Goal: Task Accomplishment & Management: Use online tool/utility

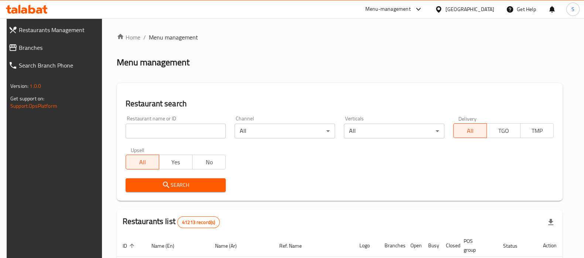
click at [78, 56] on div "Restaurants Management Branches Search Branch Phone Version: 1.0.0 Get support …" at bounding box center [292, 242] width 571 height 448
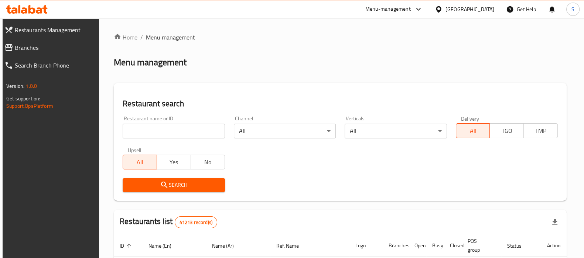
click at [66, 49] on span "Branches" at bounding box center [54, 47] width 79 height 9
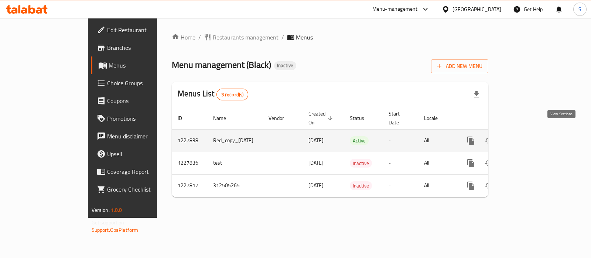
click at [529, 136] on icon "enhanced table" at bounding box center [524, 140] width 9 height 9
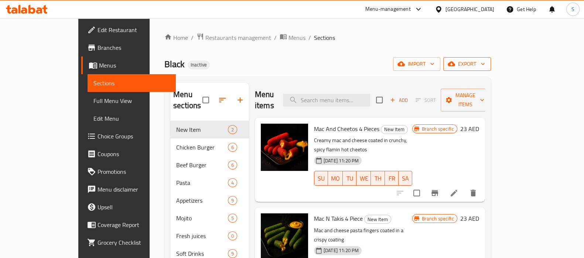
click at [485, 67] on span "export" at bounding box center [467, 63] width 36 height 9
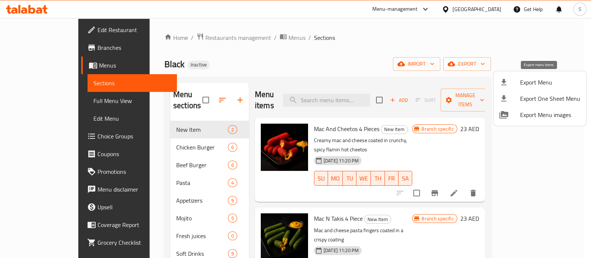
click at [539, 78] on span "Export Menu" at bounding box center [550, 82] width 60 height 9
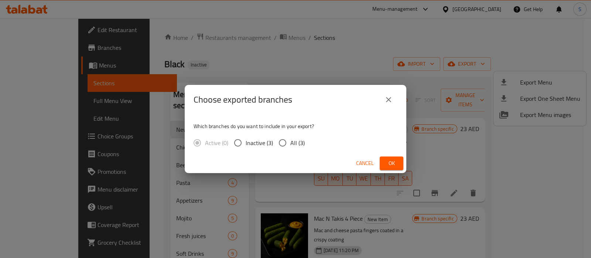
click at [297, 144] on span "All (3)" at bounding box center [297, 143] width 14 height 9
click at [290, 144] on input "All (3)" at bounding box center [283, 143] width 16 height 16
radio input "true"
click at [390, 171] on div "Cancel Ok" at bounding box center [296, 164] width 222 height 20
click at [390, 169] on button "Ok" at bounding box center [392, 164] width 24 height 14
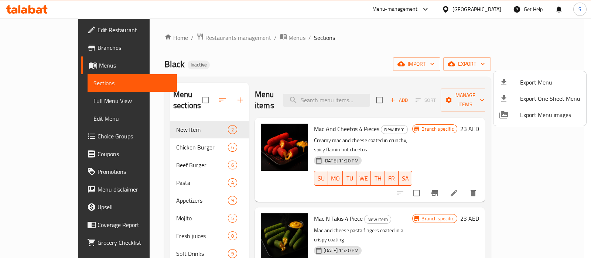
click at [22, 7] on div at bounding box center [295, 129] width 591 height 258
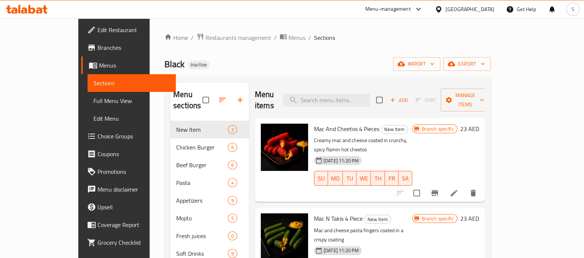
click at [21, 8] on icon at bounding box center [27, 9] width 42 height 9
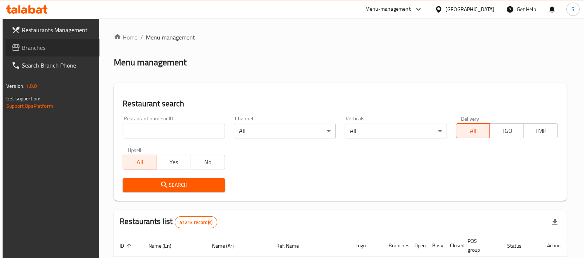
click at [52, 40] on link "Branches" at bounding box center [53, 48] width 95 height 18
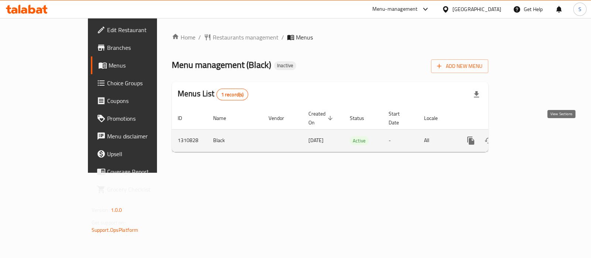
click at [529, 136] on icon "enhanced table" at bounding box center [524, 140] width 9 height 9
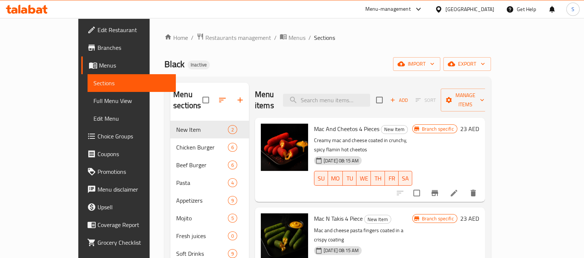
click at [93, 105] on span "Full Menu View" at bounding box center [131, 100] width 76 height 9
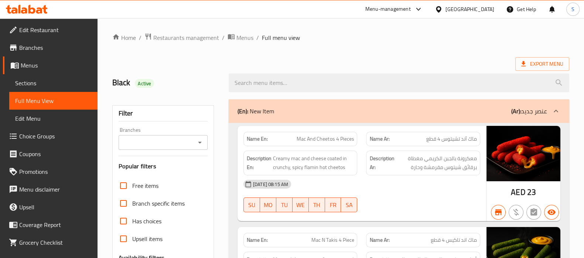
click at [199, 140] on icon "Open" at bounding box center [199, 142] width 9 height 9
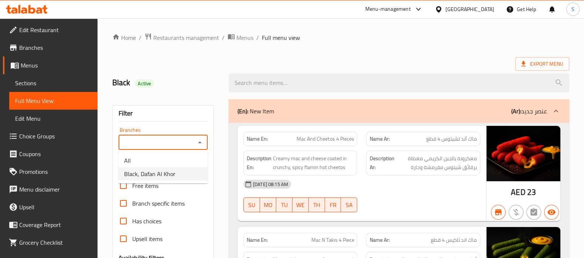
click at [161, 172] on span "Black, Dafan Al Khor" at bounding box center [149, 174] width 51 height 9
type input "Black, Dafan Al Khor"
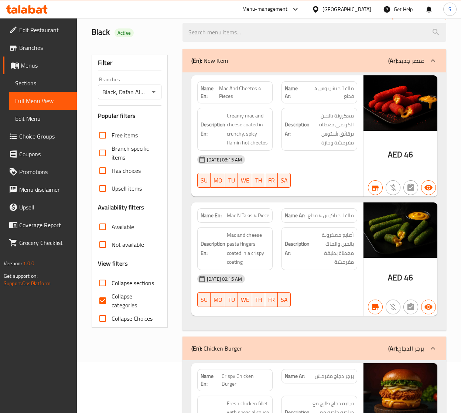
scroll to position [74, 0]
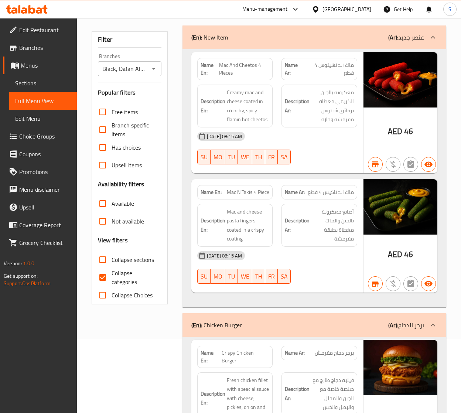
drag, startPoint x: 120, startPoint y: 281, endPoint x: 135, endPoint y: 281, distance: 14.8
click at [120, 258] on span "Collapse categories" at bounding box center [134, 278] width 44 height 18
click at [112, 258] on input "Collapse categories" at bounding box center [103, 278] width 18 height 18
checkbox input "false"
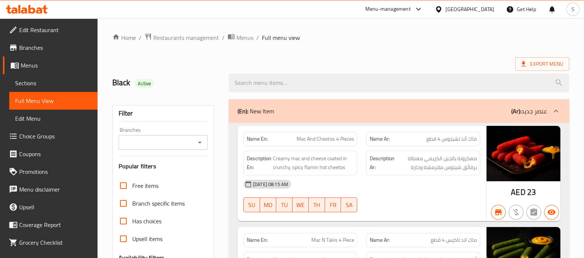
click at [24, 11] on icon at bounding box center [24, 10] width 6 height 6
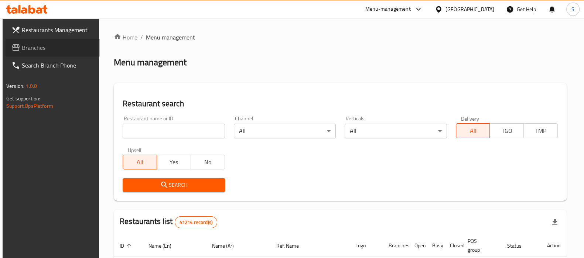
click at [55, 45] on span "Branches" at bounding box center [58, 47] width 72 height 9
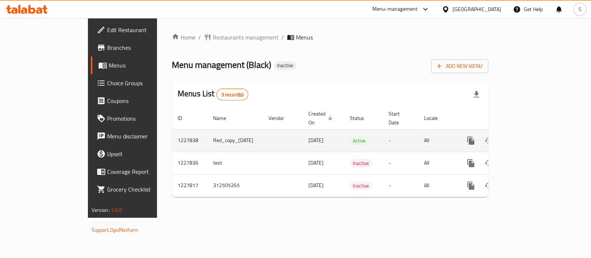
click at [533, 132] on link "enhanced table" at bounding box center [524, 141] width 18 height 18
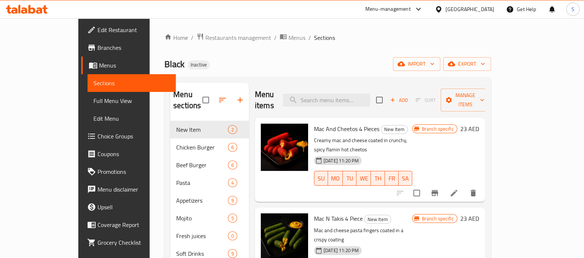
click at [88, 110] on link "Edit Menu" at bounding box center [132, 119] width 88 height 18
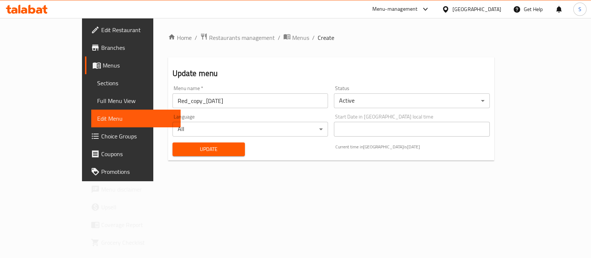
click at [91, 106] on link "Full Menu View" at bounding box center [135, 101] width 89 height 18
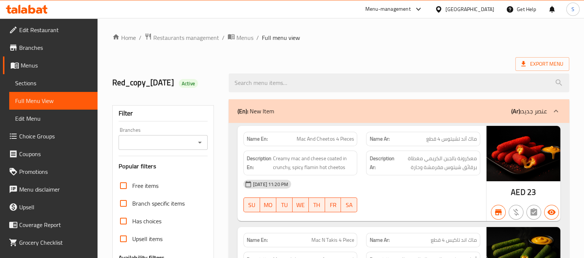
click at [174, 137] on div "Branches" at bounding box center [163, 142] width 89 height 15
click at [185, 142] on input "Branches" at bounding box center [157, 142] width 72 height 10
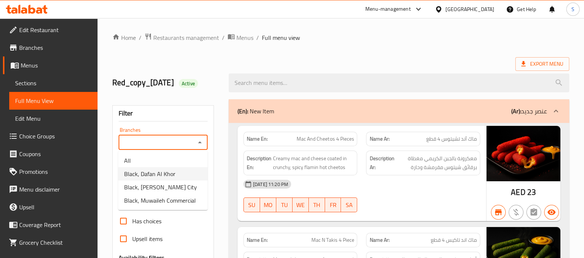
click at [169, 171] on span "Black, Dafan Al Khor" at bounding box center [149, 174] width 51 height 9
type input "Black, Dafan Al Khor"
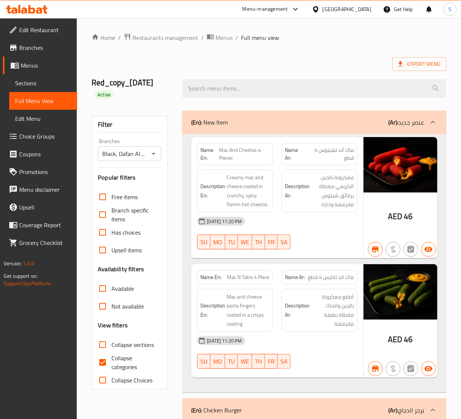
scroll to position [148, 0]
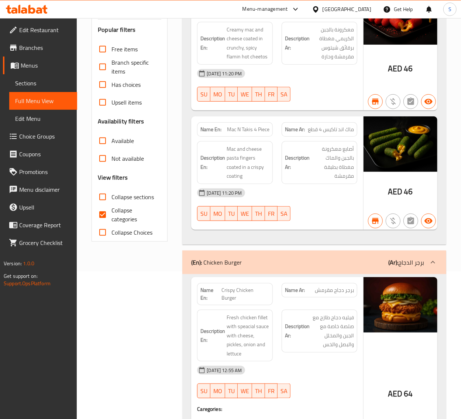
click at [127, 223] on span "Collapse categories" at bounding box center [134, 215] width 44 height 18
click at [112, 223] on input "Collapse categories" at bounding box center [103, 215] width 18 height 18
checkbox input "false"
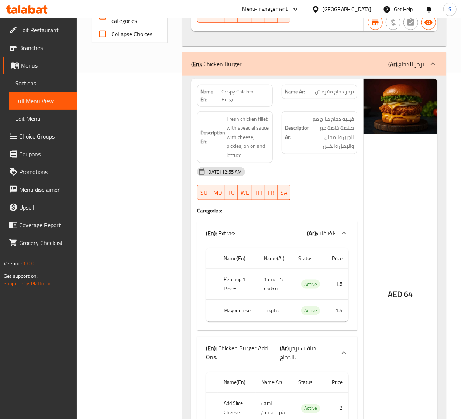
scroll to position [369, 0]
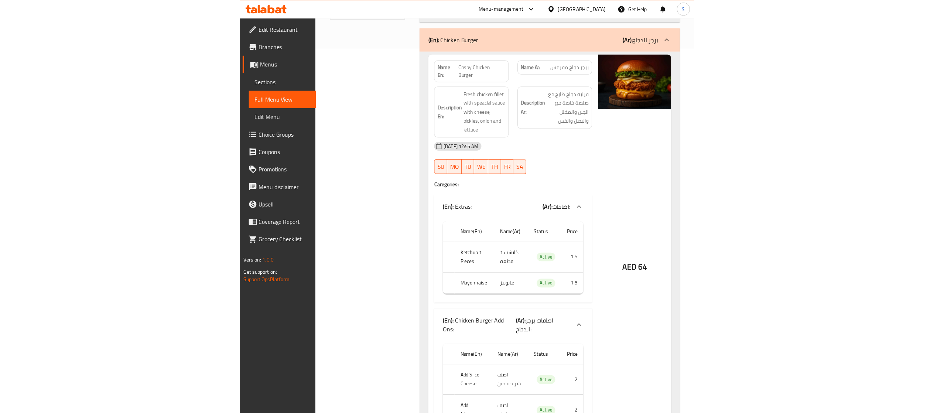
scroll to position [0, 0]
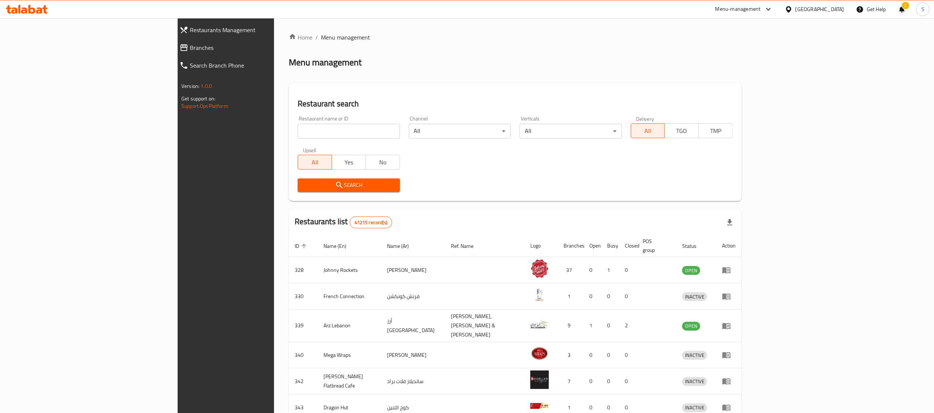
click at [190, 52] on span "Branches" at bounding box center [259, 47] width 138 height 9
